Goal: Complete application form: Complete application form

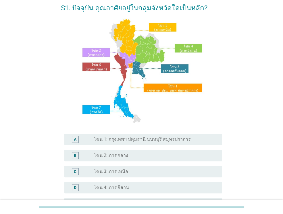
scroll to position [29, 0]
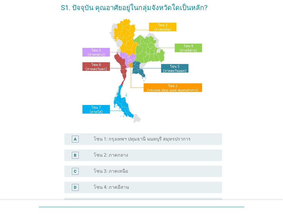
click at [129, 154] on div "radio_button_unchecked โซน 2: ภาคกลาง" at bounding box center [153, 156] width 119 height 6
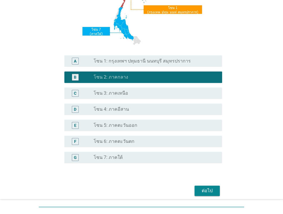
scroll to position [130, 0]
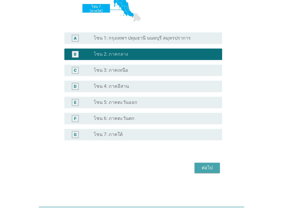
click at [205, 166] on div "ต่อไป" at bounding box center [207, 168] width 16 height 7
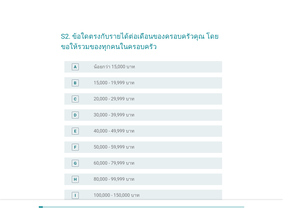
click at [123, 101] on label "20,000 - 29,999 บาท" at bounding box center [114, 99] width 41 height 6
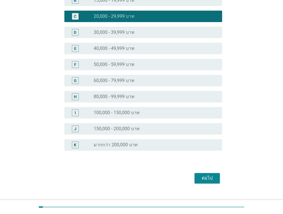
scroll to position [86, 0]
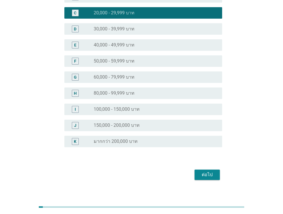
click at [205, 172] on div "ต่อไป" at bounding box center [207, 175] width 16 height 7
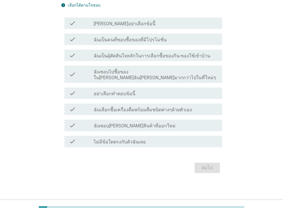
scroll to position [0, 0]
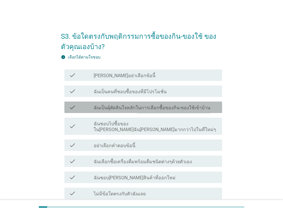
click at [139, 105] on label "ฉันเป็นผุ้ตัดสินใจหลักในการเลือกซื้อของกิน-ของใช้เข้าบ้าน" at bounding box center [152, 108] width 117 height 6
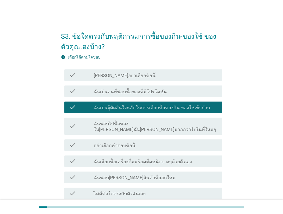
scroll to position [29, 0]
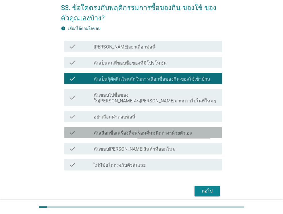
click at [158, 131] on label "ฉันเลือกซื้อเครื่องดื่มพร้อมดื่มชนิดต่างๆด้วยตัวเอง" at bounding box center [143, 134] width 98 height 6
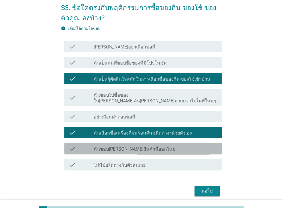
click at [158, 145] on div "check_box_outline_blank ฉันชอบ[PERSON_NAME]สินค้าที่ออกใหม่" at bounding box center [156, 148] width 124 height 7
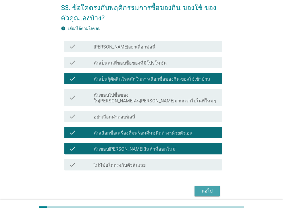
click at [199, 188] on div "ต่อไป" at bounding box center [207, 191] width 16 height 7
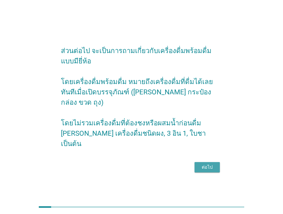
click at [216, 165] on button "ต่อไป" at bounding box center [207, 167] width 25 height 10
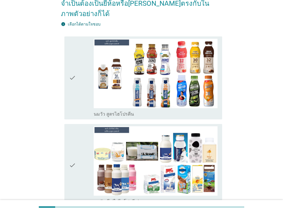
scroll to position [86, 0]
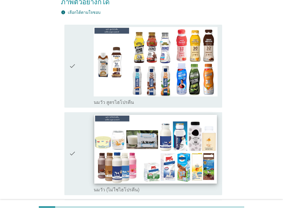
click at [158, 145] on img at bounding box center [155, 149] width 122 height 69
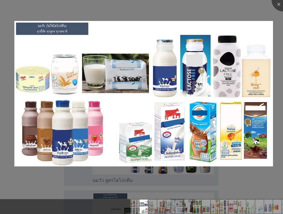
scroll to position [0, 0]
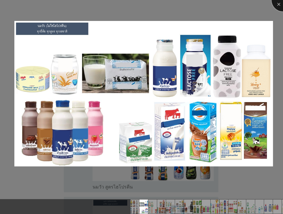
click at [280, 2] on div at bounding box center [283, -1] width 23 height 23
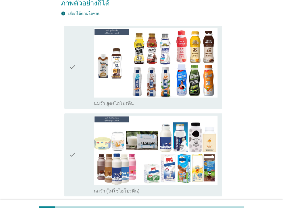
scroll to position [86, 0]
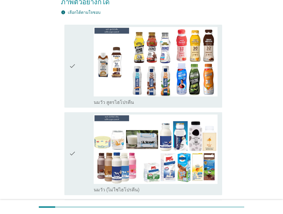
click at [87, 69] on div "check" at bounding box center [81, 66] width 25 height 78
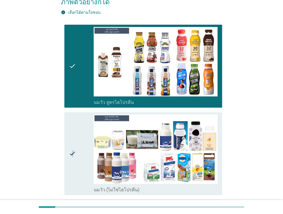
click at [73, 135] on icon "check" at bounding box center [72, 154] width 7 height 78
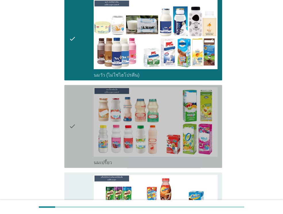
click at [80, 130] on div "check" at bounding box center [81, 126] width 25 height 78
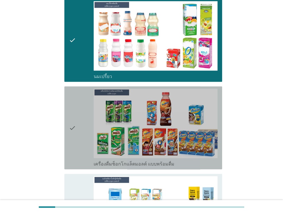
click at [81, 127] on div "check" at bounding box center [81, 128] width 25 height 78
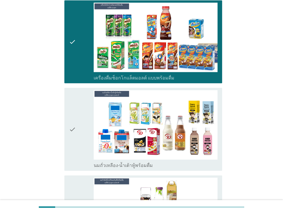
click at [81, 127] on div "check" at bounding box center [81, 129] width 25 height 78
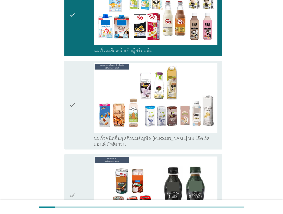
click at [84, 110] on div "check" at bounding box center [81, 105] width 25 height 84
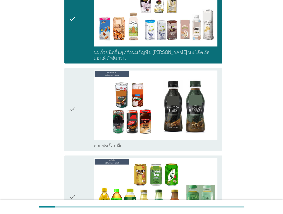
click at [84, 110] on div "check" at bounding box center [81, 109] width 25 height 78
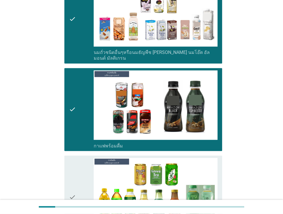
scroll to position [604, 0]
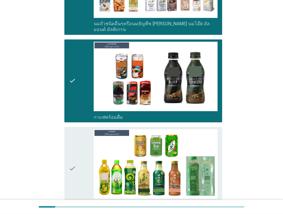
click at [72, 134] on icon "check" at bounding box center [72, 168] width 7 height 78
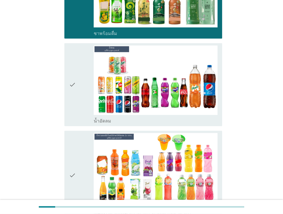
scroll to position [776, 0]
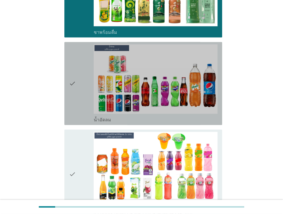
click at [82, 95] on div "check" at bounding box center [81, 84] width 25 height 78
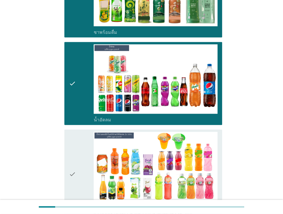
click at [75, 137] on icon "check" at bounding box center [72, 174] width 7 height 84
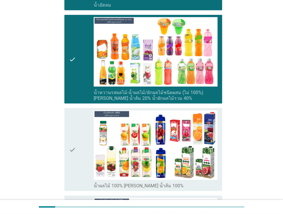
click at [75, 137] on icon "check" at bounding box center [72, 150] width 7 height 78
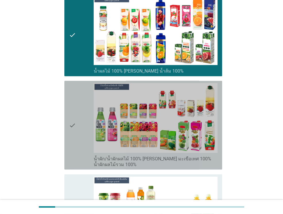
click at [74, 111] on icon "check" at bounding box center [72, 125] width 7 height 84
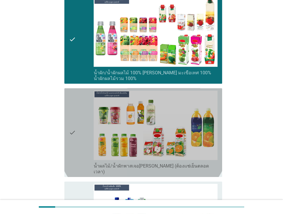
click at [74, 111] on icon "check" at bounding box center [72, 133] width 7 height 84
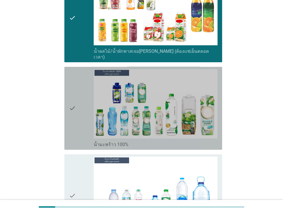
click at [74, 111] on icon "check" at bounding box center [72, 108] width 7 height 78
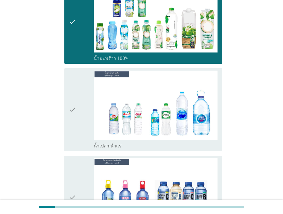
click at [74, 114] on icon "check" at bounding box center [72, 110] width 7 height 78
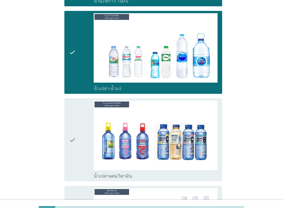
click at [74, 114] on icon "check" at bounding box center [72, 140] width 7 height 78
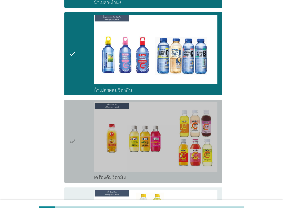
click at [74, 119] on icon "check" at bounding box center [72, 141] width 7 height 78
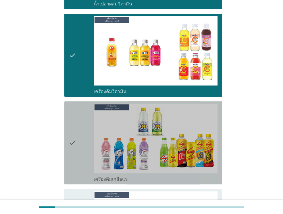
click at [74, 119] on icon "check" at bounding box center [72, 143] width 7 height 78
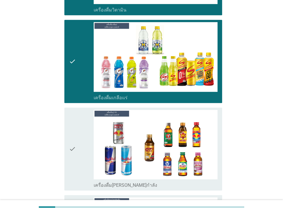
scroll to position [1610, 0]
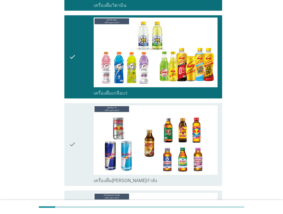
click at [75, 123] on icon "check" at bounding box center [72, 145] width 7 height 78
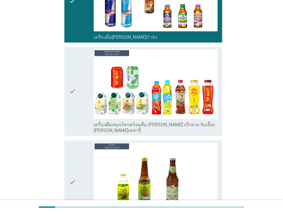
drag, startPoint x: 82, startPoint y: 69, endPoint x: 78, endPoint y: 85, distance: 16.0
click at [83, 70] on div "check" at bounding box center [81, 91] width 25 height 84
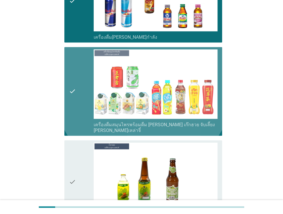
click at [73, 143] on icon "check" at bounding box center [72, 182] width 7 height 78
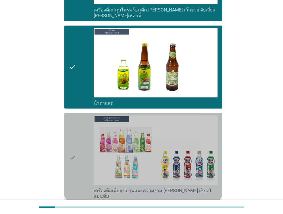
click at [73, 116] on icon "check" at bounding box center [72, 158] width 7 height 84
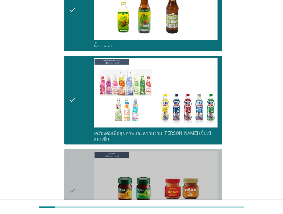
click at [74, 152] on icon "check" at bounding box center [72, 191] width 7 height 78
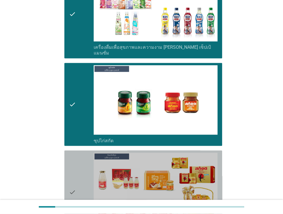
drag, startPoint x: 74, startPoint y: 130, endPoint x: 75, endPoint y: 135, distance: 5.8
click at [74, 153] on icon "check" at bounding box center [72, 192] width 7 height 78
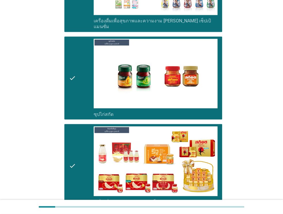
scroll to position [2061, 0]
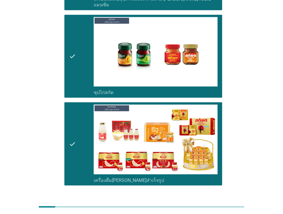
click at [210, 203] on div "ต่อไป" at bounding box center [207, 206] width 16 height 7
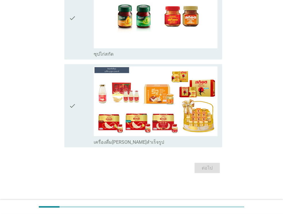
scroll to position [0, 0]
